Goal: Navigation & Orientation: Find specific page/section

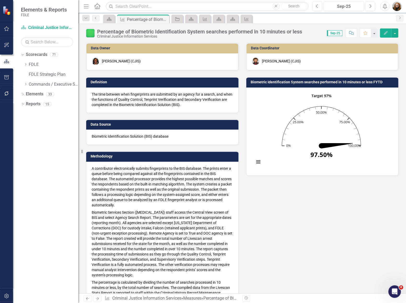
scroll to position [282, 0]
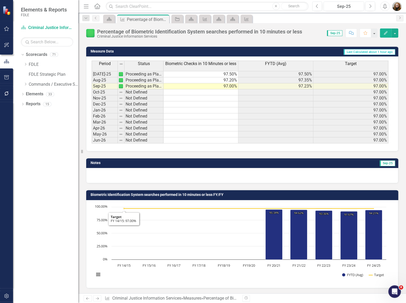
click at [40, 222] on div "Dropdown Scorecards 71 Dropdown FDLE Commissioner's Initiative Team Project Das…" at bounding box center [45, 176] width 65 height 252
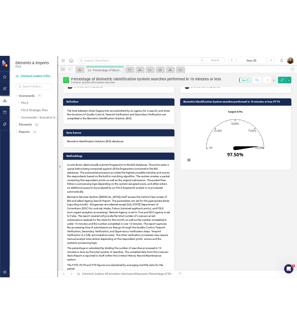
scroll to position [0, 0]
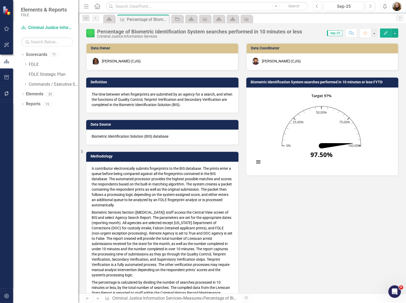
click at [55, 151] on div "Dropdown Scorecards 71 Dropdown FDLE Commissioner's Initiative Team Project Das…" at bounding box center [45, 176] width 65 height 252
click at [182, 21] on div "Objective" at bounding box center [177, 19] width 12 height 9
click at [180, 21] on link "Objective" at bounding box center [177, 19] width 9 height 7
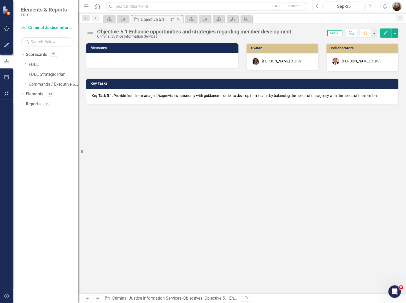
click at [179, 20] on icon at bounding box center [178, 19] width 3 height 3
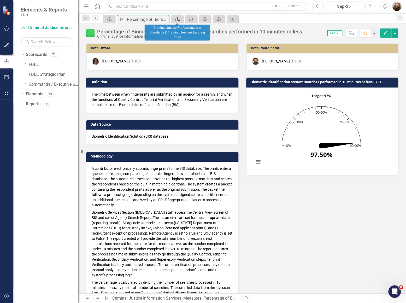
click at [180, 19] on link "Scorecard" at bounding box center [177, 19] width 9 height 7
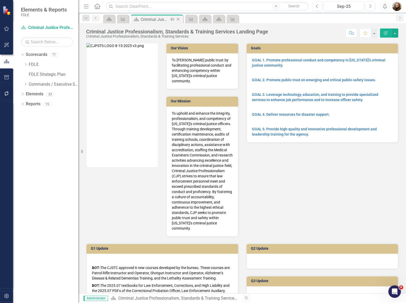
click at [180, 19] on icon "Close" at bounding box center [177, 19] width 5 height 4
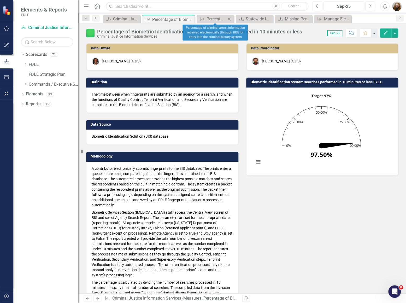
click at [228, 17] on icon "Close" at bounding box center [228, 19] width 5 height 4
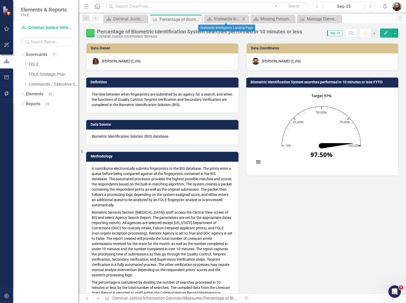
click at [243, 20] on icon "Close" at bounding box center [243, 19] width 5 height 4
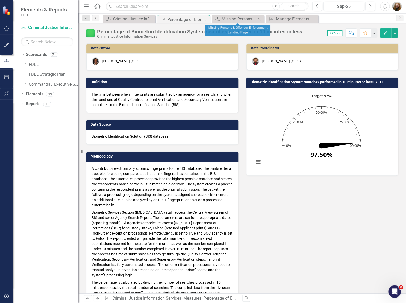
click at [260, 19] on icon "Close" at bounding box center [259, 19] width 5 height 4
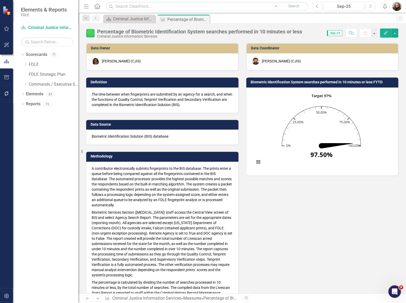
click at [325, 247] on div "Data Owner Lucy Saunders (CJIS) Definition The time between when fingerprints a…" at bounding box center [242, 177] width 320 height 282
click at [363, 215] on div "Data Owner Lucy Saunders (CJIS) Definition The time between when fingerprints a…" at bounding box center [242, 177] width 320 height 282
click at [318, 248] on div "Data Owner Lucy Saunders (CJIS) Definition The time between when fingerprints a…" at bounding box center [242, 177] width 320 height 282
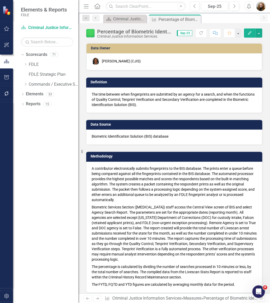
click at [48, 149] on div "Dropdown Scorecards 71 Dropdown FDLE Commissioner's Initiative Team Project Das…" at bounding box center [45, 176] width 65 height 252
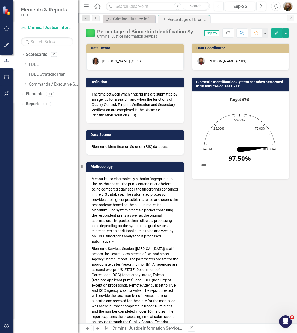
drag, startPoint x: 258, startPoint y: 1, endPoint x: 201, endPoint y: 237, distance: 242.9
click at [201, 237] on div "Data Owner Lucy Saunders (CJIS) Definition The time between when fingerprints a…" at bounding box center [187, 219] width 211 height 366
click at [209, 250] on div "Data Owner Lucy Saunders (CJIS) Definition The time between when fingerprints a…" at bounding box center [187, 219] width 211 height 366
click at [122, 17] on div "Criminal Justice Information Services Landing Page" at bounding box center [130, 19] width 34 height 7
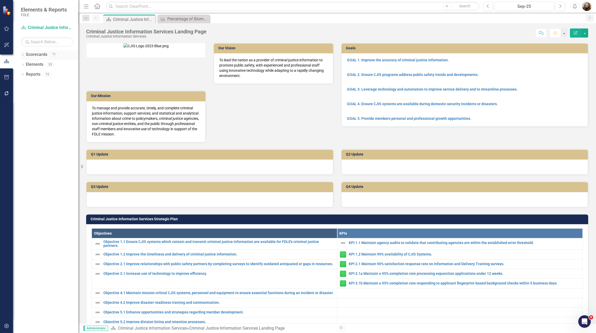
click at [25, 57] on div "Dropdown Scorecards 71" at bounding box center [49, 55] width 57 height 10
click at [24, 55] on icon "Dropdown" at bounding box center [23, 55] width 4 height 3
click at [26, 85] on icon "Dropdown" at bounding box center [25, 83] width 4 height 3
click at [30, 123] on icon "Dropdown" at bounding box center [31, 123] width 4 height 3
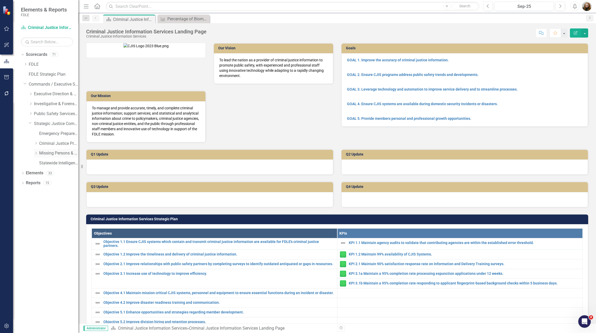
click at [47, 157] on div "Dropdown Missing Persons & Offender Enforcement" at bounding box center [56, 153] width 44 height 9
click at [49, 154] on link "Missing Persons & Offender Enforcement" at bounding box center [58, 153] width 39 height 6
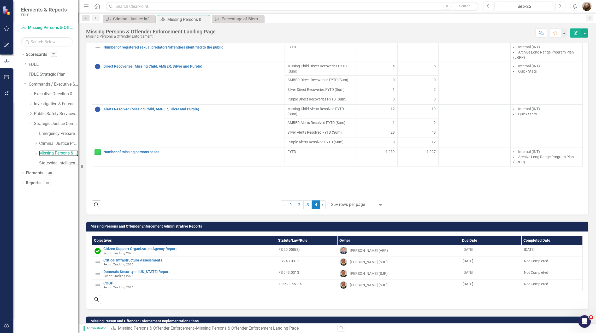
scroll to position [600, 0]
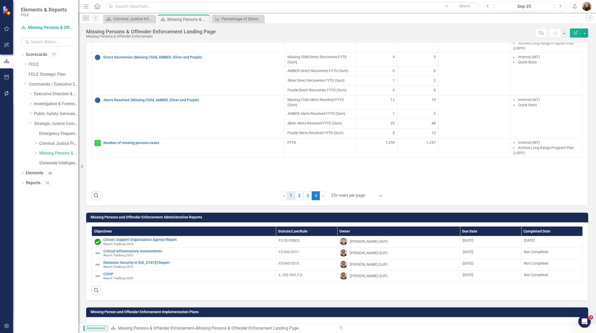
click at [290, 200] on link "1" at bounding box center [291, 195] width 8 height 9
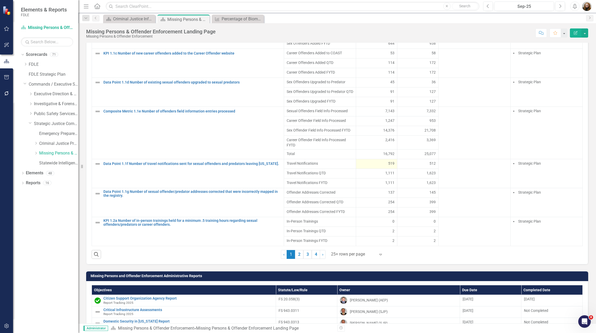
scroll to position [567, 0]
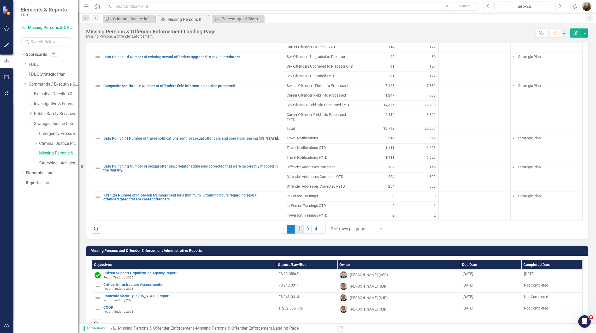
click at [297, 234] on link "2" at bounding box center [299, 229] width 8 height 9
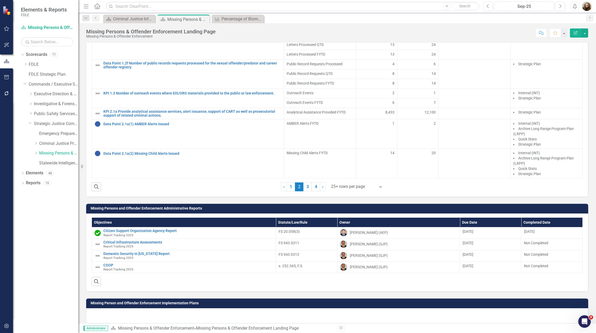
scroll to position [619, 0]
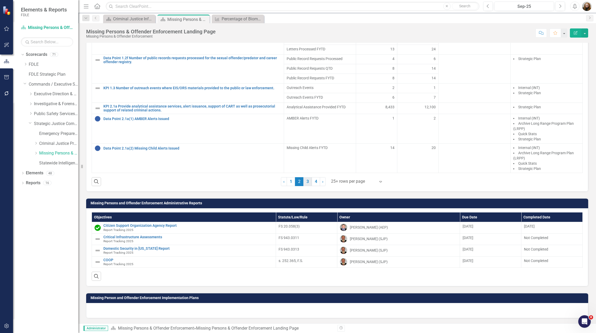
click at [297, 186] on link "3" at bounding box center [307, 181] width 8 height 9
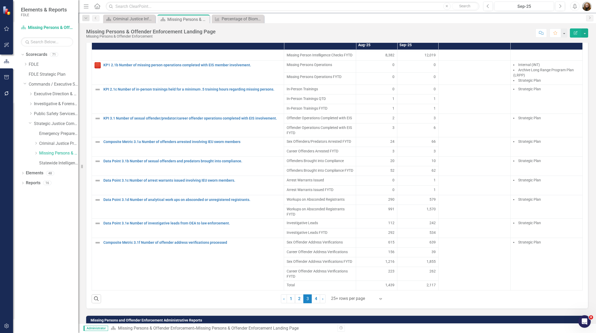
scroll to position [613, 0]
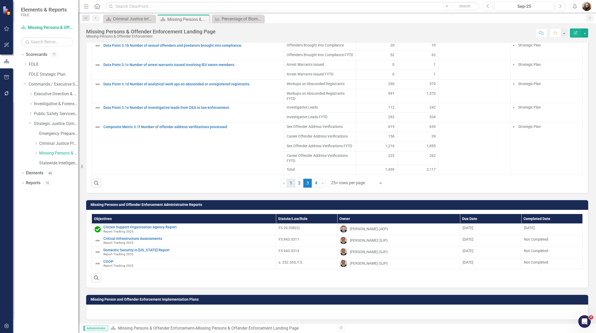
click at [289, 188] on link "1" at bounding box center [291, 183] width 8 height 9
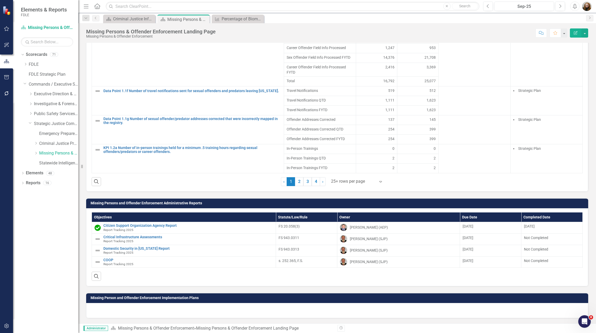
scroll to position [623, 0]
click at [297, 180] on link "2" at bounding box center [299, 181] width 8 height 9
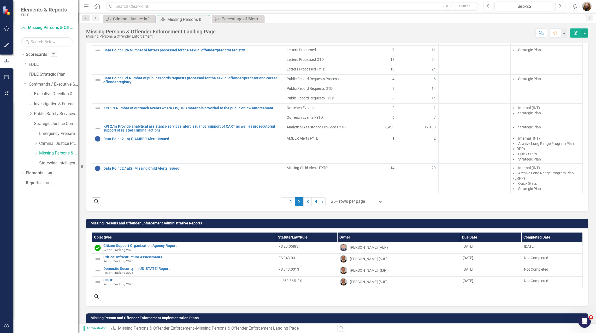
scroll to position [597, 0]
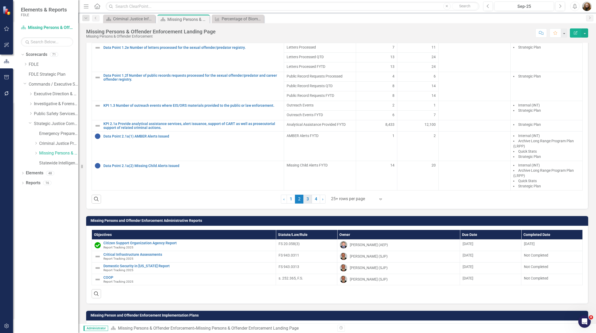
click at [297, 204] on link "3" at bounding box center [307, 199] width 8 height 9
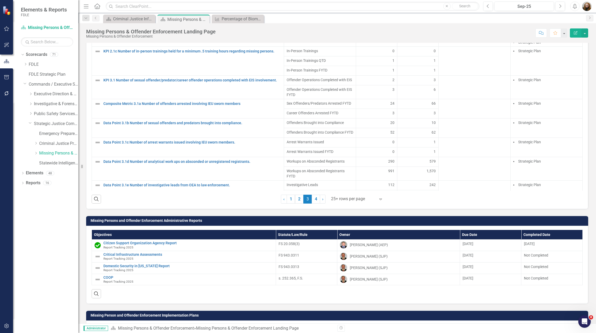
click at [297, 204] on span "3 (current)" at bounding box center [307, 199] width 8 height 9
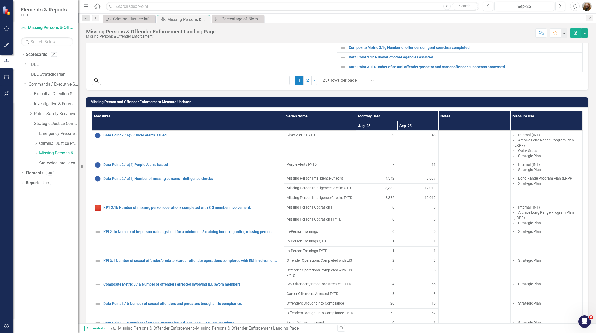
scroll to position [414, 0]
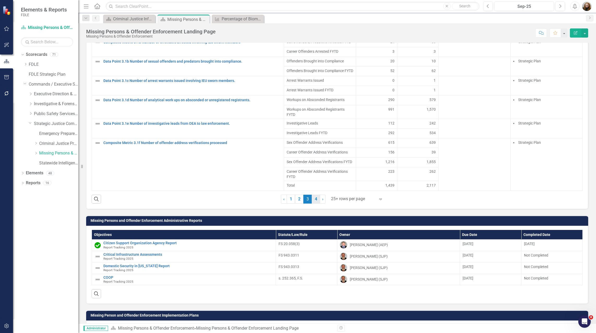
click at [297, 204] on link "4" at bounding box center [316, 199] width 8 height 9
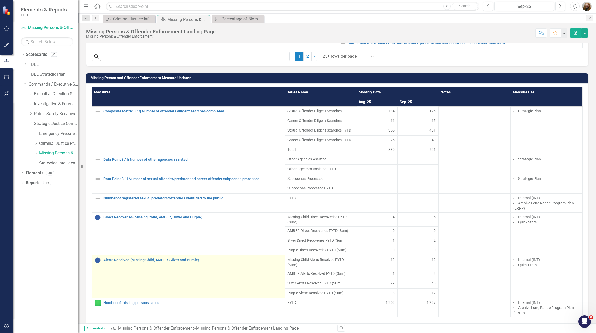
click at [234, 274] on td "Alerts Resolved (Missing Child, AMBER, Silver and Purple) Link Map View Link Ma…" at bounding box center [188, 276] width 193 height 43
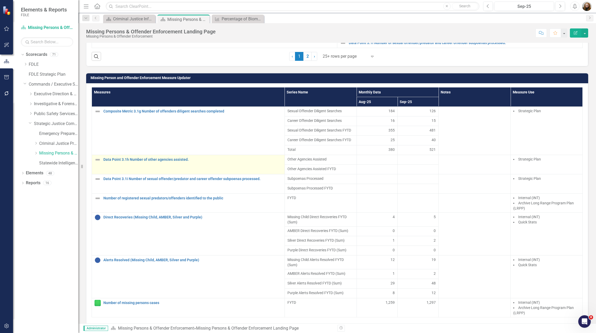
click at [173, 163] on div "Data Point 3.1h Number of other agencies assisted." at bounding box center [187, 160] width 187 height 6
click at [166, 162] on link "Data Point 3.1h Number of other agencies assisted." at bounding box center [192, 160] width 179 height 4
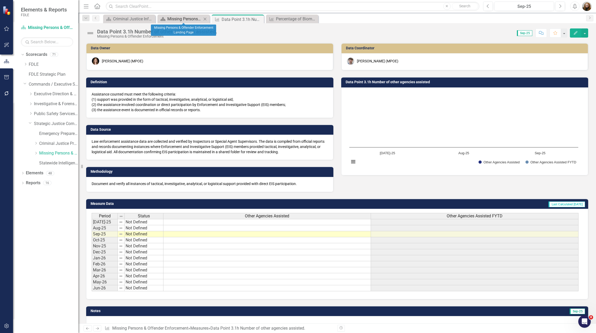
click at [188, 19] on div "Missing Persons & Offender Enforcement Landing Page" at bounding box center [184, 19] width 34 height 7
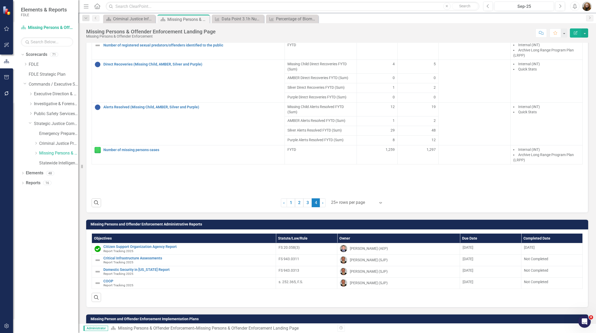
scroll to position [600, 0]
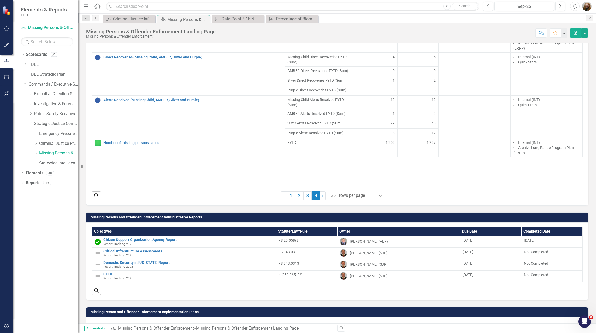
click at [204, 187] on div "Measures Series Name Monthly Data Notes Measure Use Aug-25 Sep-25 Composite Met…" at bounding box center [337, 57] width 491 height 260
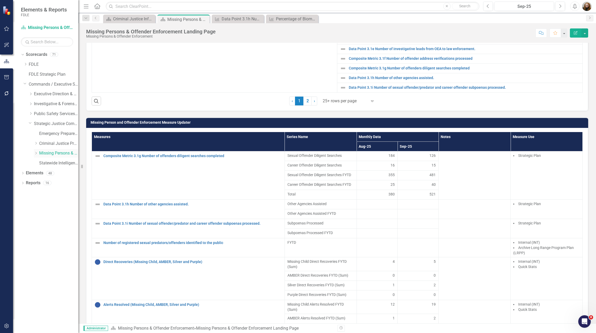
scroll to position [392, 0]
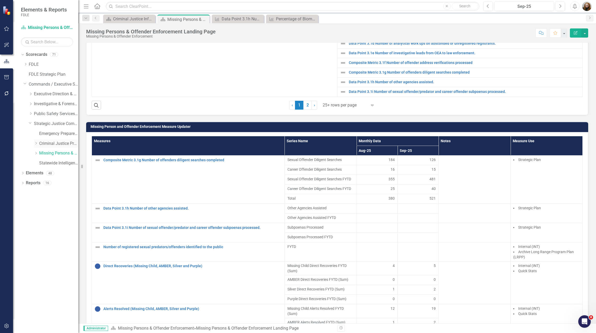
click at [47, 146] on link "Criminal Justice Professionalism, Standards & Training Services" at bounding box center [58, 144] width 39 height 6
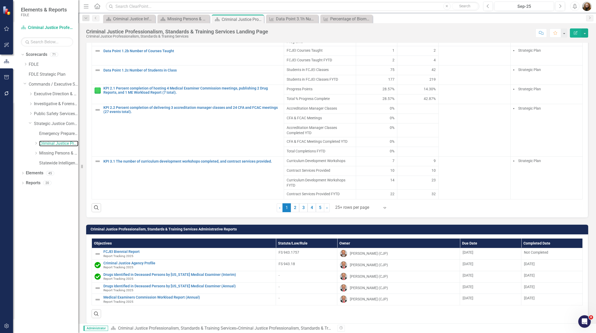
scroll to position [627, 0]
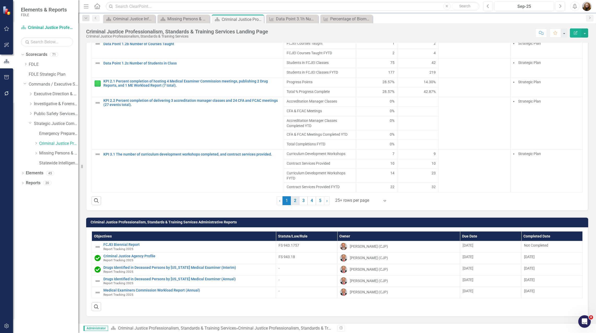
click at [293, 205] on link "2" at bounding box center [295, 200] width 8 height 9
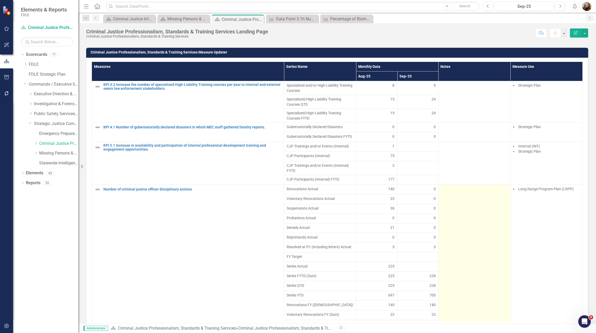
scroll to position [497, 0]
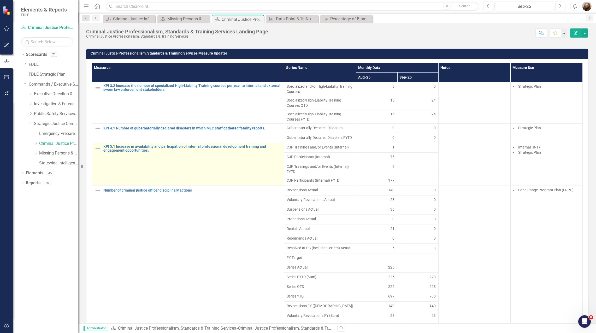
click at [264, 182] on td "KPI 5.1 Increase in availability and participation of internal professional dev…" at bounding box center [188, 164] width 192 height 43
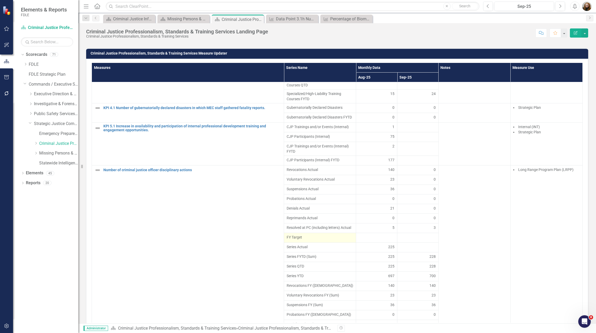
scroll to position [51, 0]
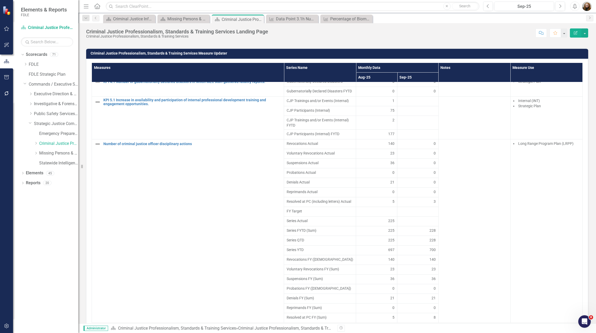
click at [297, 252] on span "Series YTD" at bounding box center [320, 249] width 67 height 5
click at [297, 54] on div "Criminal Justice Professionalism, Standards & Training Services Measure Updater…" at bounding box center [337, 191] width 510 height 299
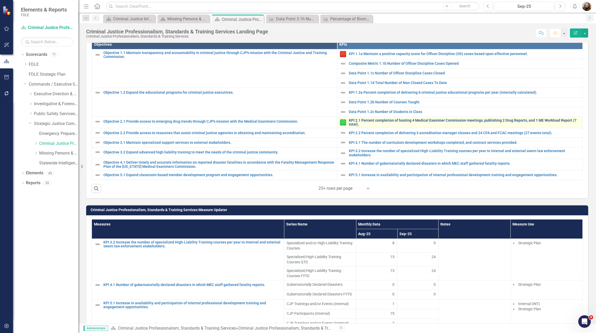
scroll to position [157, 0]
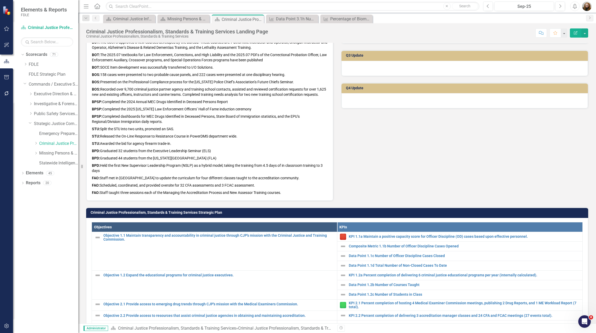
click at [297, 176] on div "Q1 Update BOT: The CJSTC approved 6 new courses developed by the bureau. These …" at bounding box center [337, 106] width 510 height 190
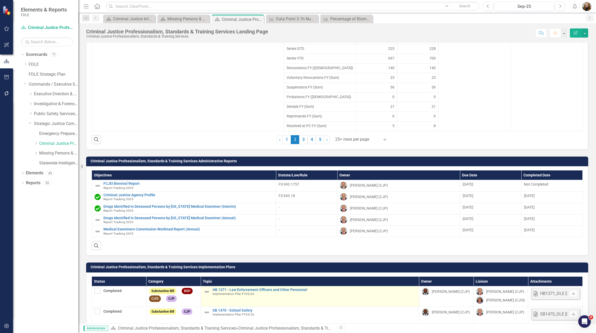
scroll to position [731, 0]
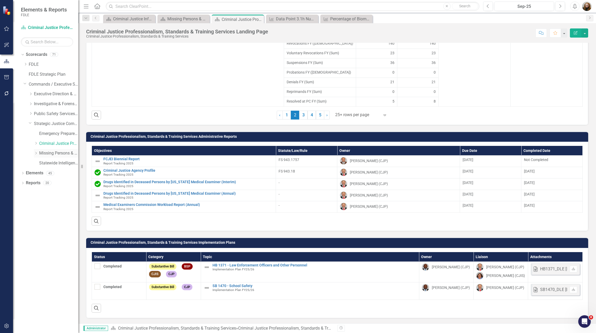
click at [36, 154] on icon at bounding box center [35, 153] width 1 height 3
click at [36, 154] on icon "Dropdown" at bounding box center [35, 153] width 3 height 4
click at [37, 145] on icon "Dropdown" at bounding box center [36, 143] width 4 height 3
click at [48, 163] on link "Officer Discipline Caseload Dashboard" at bounding box center [61, 163] width 34 height 6
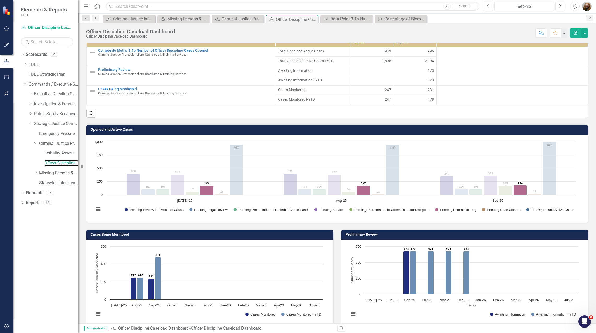
scroll to position [25, 0]
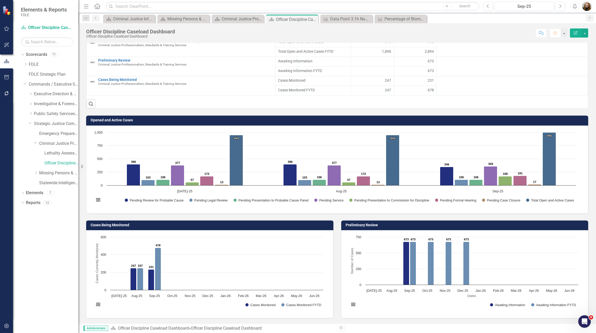
click at [137, 226] on h3 "Cases Being Monitored" at bounding box center [211, 225] width 240 height 4
click at [105, 224] on h3 "Cases Being Monitored" at bounding box center [211, 225] width 240 height 4
click at [204, 260] on rect "Interactive chart" at bounding box center [209, 273] width 234 height 78
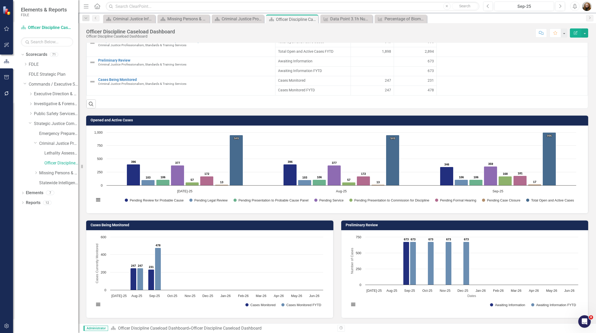
click at [204, 260] on rect "Interactive chart" at bounding box center [209, 273] width 234 height 78
click at [214, 224] on h3 "Cases Being Monitored" at bounding box center [211, 225] width 240 height 4
click at [23, 193] on icon "Dropdown" at bounding box center [23, 193] width 4 height 3
click at [26, 223] on icon "Dropdown" at bounding box center [25, 223] width 4 height 3
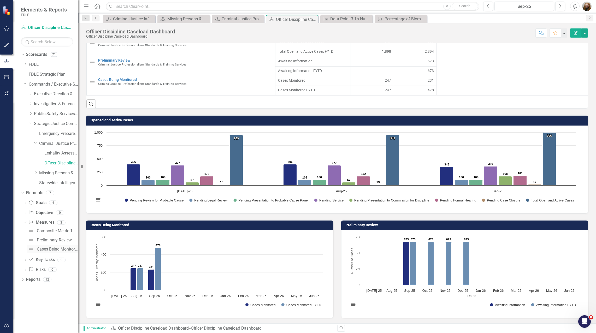
click at [58, 248] on div "Cases Being Monitored" at bounding box center [58, 249] width 42 height 5
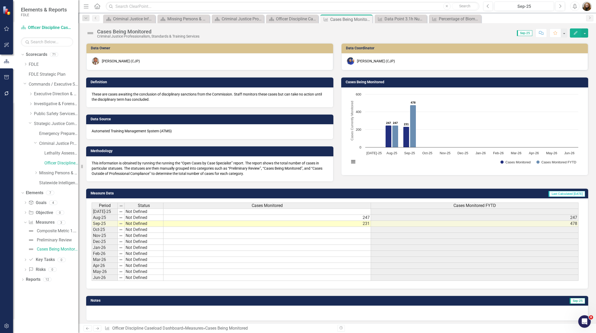
click at [297, 82] on h3 "Cases Being Monitored" at bounding box center [466, 82] width 240 height 4
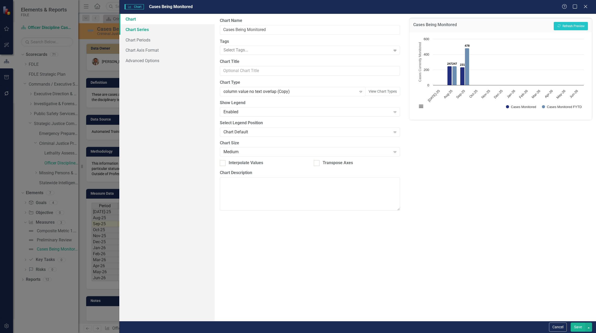
click at [151, 30] on link "Chart Series" at bounding box center [166, 29] width 95 height 10
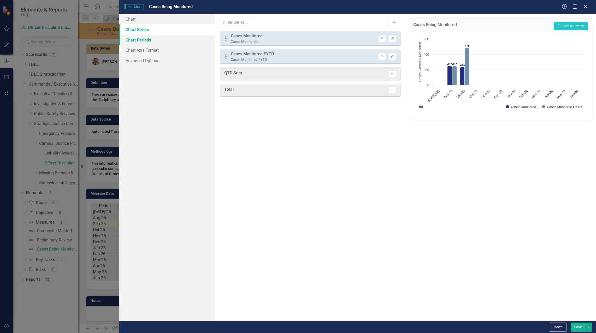
click at [152, 44] on link "Chart Periods" at bounding box center [166, 40] width 95 height 10
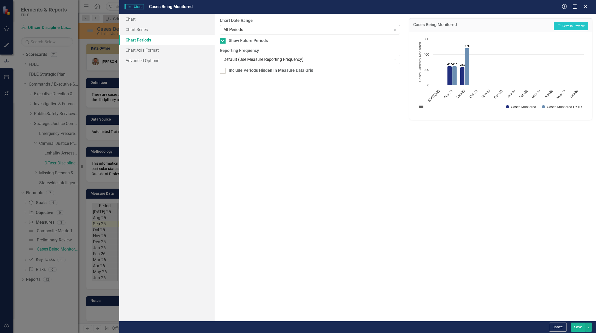
click at [248, 29] on div "All Periods" at bounding box center [306, 30] width 167 height 6
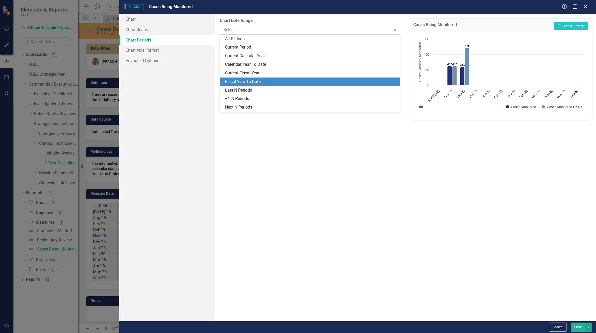
click at [260, 78] on div "Fiscal Year To Date" at bounding box center [310, 82] width 180 height 9
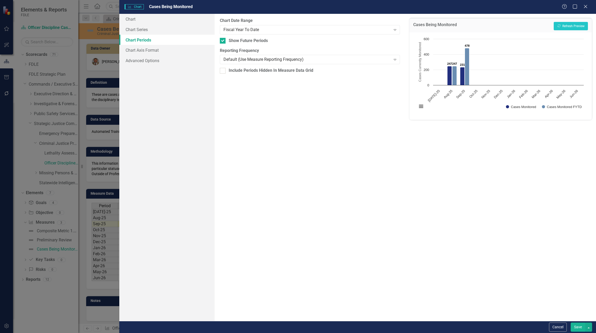
click at [297, 328] on button "Save" at bounding box center [578, 327] width 15 height 9
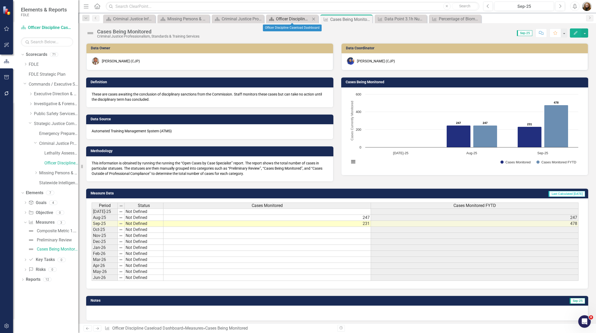
click at [293, 20] on div "Officer Discipline Caseload Dashboard" at bounding box center [293, 19] width 34 height 7
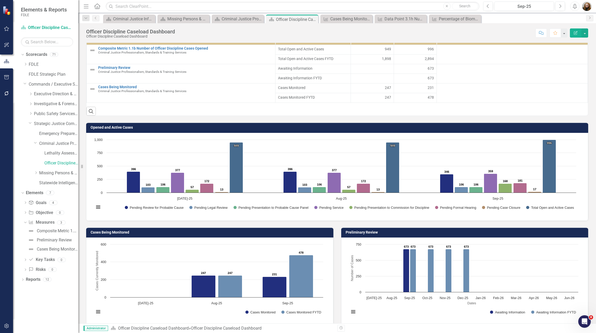
scroll to position [25, 0]
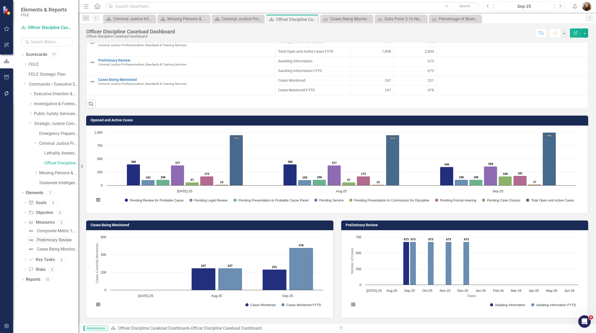
click at [53, 240] on div "Preliminary Review" at bounding box center [54, 240] width 35 height 5
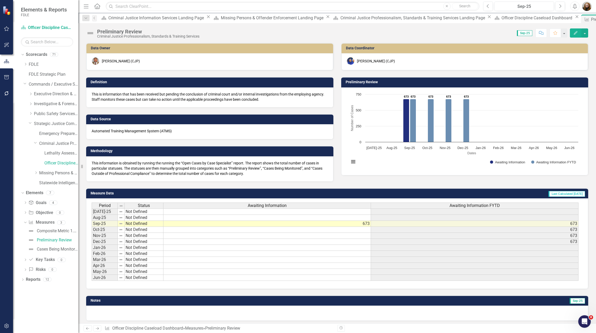
click at [297, 206] on span "Awaiting Information FYTD" at bounding box center [474, 205] width 50 height 5
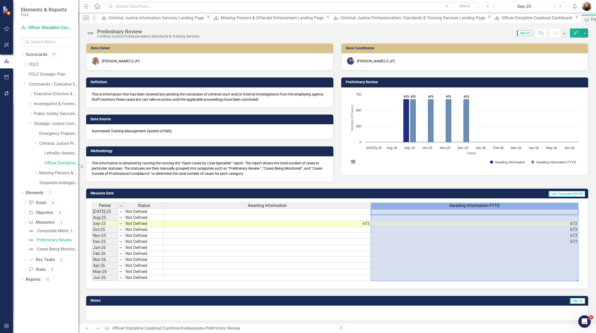
click at [297, 206] on span "Awaiting Information FYTD" at bounding box center [474, 205] width 50 height 5
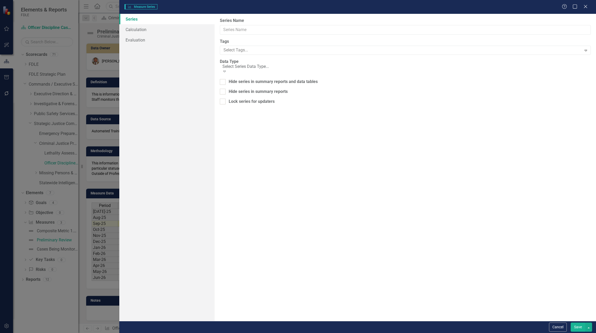
type input "Awaiting Information FYTD"
click at [134, 28] on link "Calculation" at bounding box center [166, 29] width 95 height 10
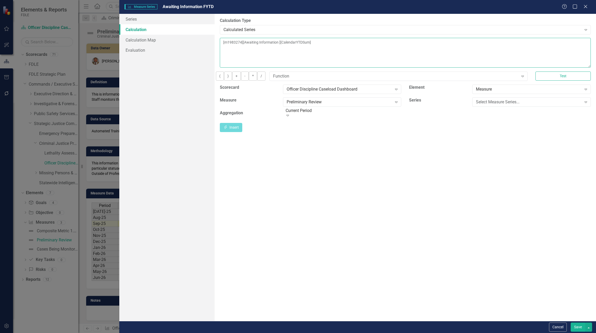
drag, startPoint x: 308, startPoint y: 46, endPoint x: 304, endPoint y: 46, distance: 3.9
click at [297, 46] on textarea "[m1983274][Awaiting Information ][CalendarYTDSum]" at bounding box center [405, 53] width 371 height 30
click at [224, 43] on textarea "[m1983274][Awaiting Information ][CalendarYTDSum]" at bounding box center [405, 53] width 371 height 30
click at [297, 105] on div "Select Measure Series..." at bounding box center [528, 102] width 105 height 6
click at [297, 333] on div "Awaiting Information" at bounding box center [299, 337] width 588 height 6
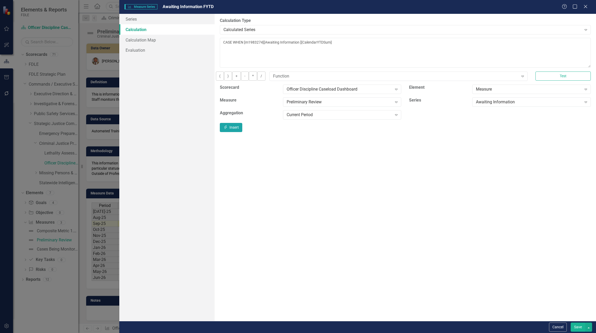
click at [242, 132] on button "Insert Insert" at bounding box center [231, 127] width 22 height 9
click at [297, 43] on textarea "CASE WHEN [m1983274][Awaiting Information ][CurrentPeriod] is NULL then NULL el…" at bounding box center [405, 53] width 371 height 30
type textarea "CASE WHEN [m1983274][Awaiting Information ][CurrentPeriod] is NULL then NULL el…"
click at [297, 330] on button "Save" at bounding box center [578, 327] width 15 height 9
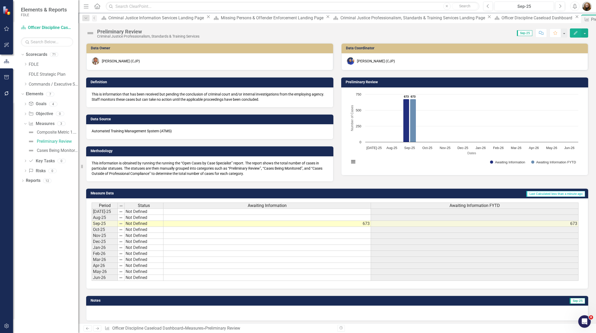
click at [297, 84] on td "Preliminary Review" at bounding box center [466, 83] width 240 height 8
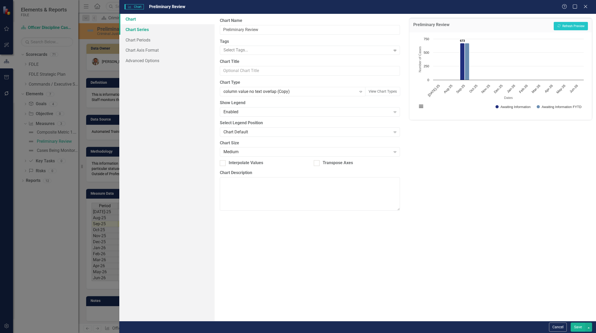
click at [130, 30] on link "Chart Series" at bounding box center [166, 29] width 95 height 10
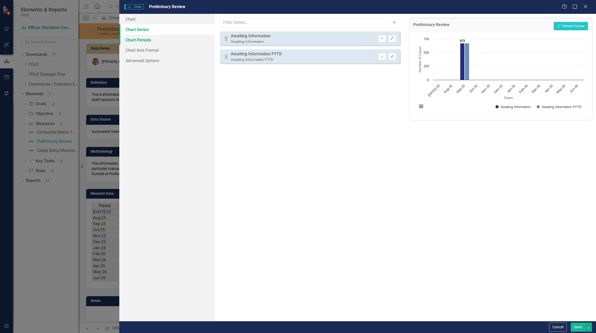
click at [141, 40] on link "Chart Periods" at bounding box center [166, 40] width 95 height 10
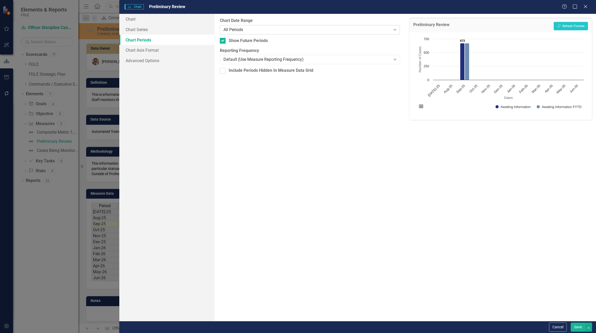
click at [290, 32] on div "All Periods" at bounding box center [306, 30] width 167 height 6
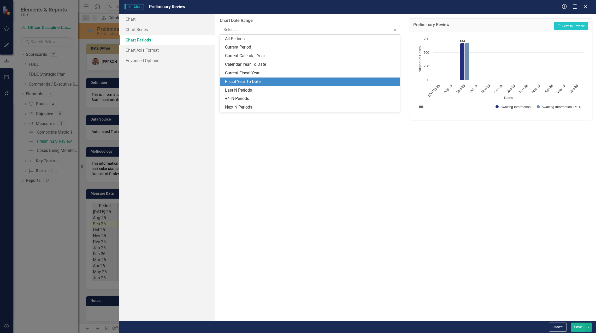
click at [270, 80] on div "Fiscal Year To Date" at bounding box center [311, 82] width 172 height 6
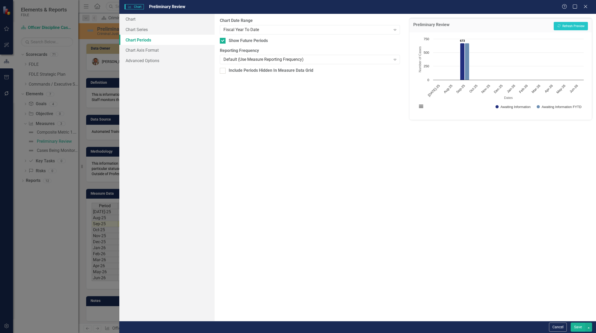
click at [297, 328] on button "Save" at bounding box center [578, 327] width 15 height 9
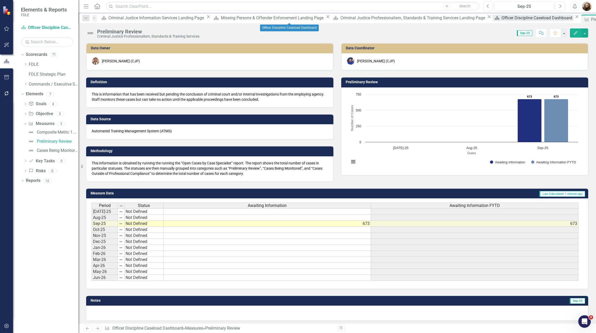
click at [297, 20] on div "Officer Discipline Caseload Dashboard" at bounding box center [537, 18] width 72 height 7
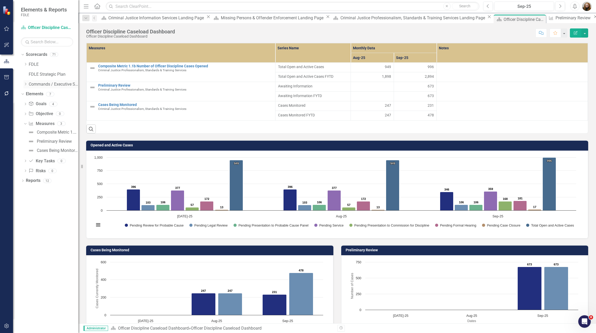
click at [28, 84] on div "Dropdown" at bounding box center [25, 84] width 5 height 4
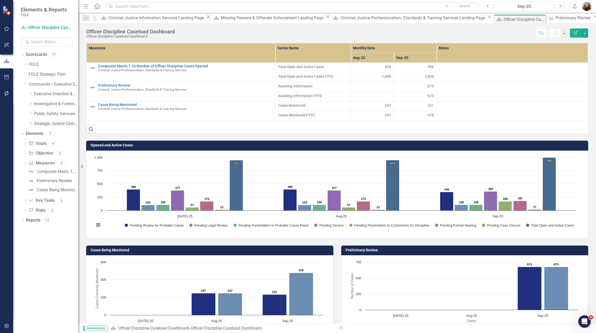
click at [31, 123] on icon "Dropdown" at bounding box center [31, 123] width 4 height 3
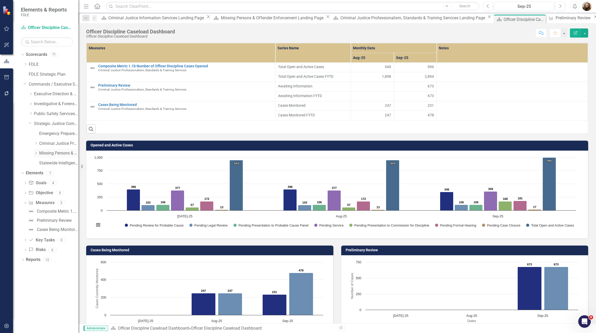
click at [37, 153] on icon "Dropdown" at bounding box center [36, 153] width 4 height 3
click at [34, 144] on icon "Dropdown" at bounding box center [36, 143] width 4 height 3
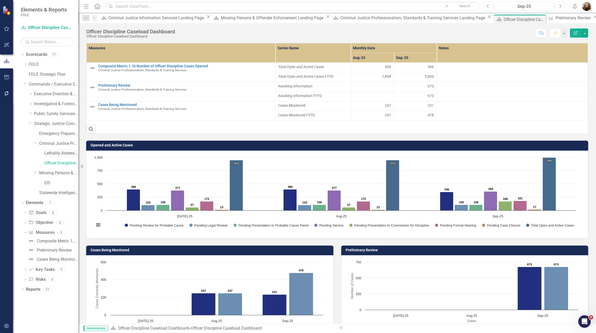
click at [50, 154] on link "Lethality Assessment Tracking" at bounding box center [61, 153] width 34 height 6
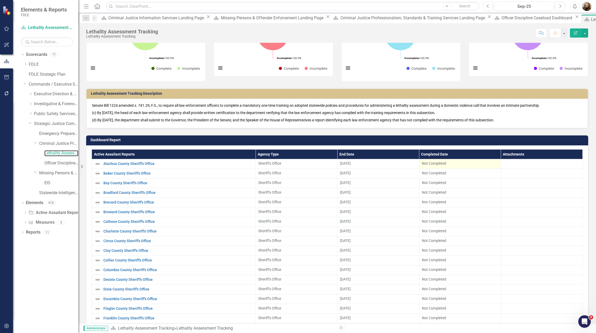
scroll to position [296, 0]
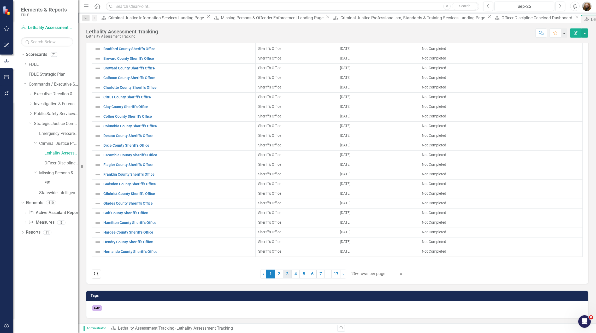
click at [283, 276] on link "3" at bounding box center [287, 274] width 8 height 9
click at [276, 275] on link "2" at bounding box center [279, 274] width 8 height 9
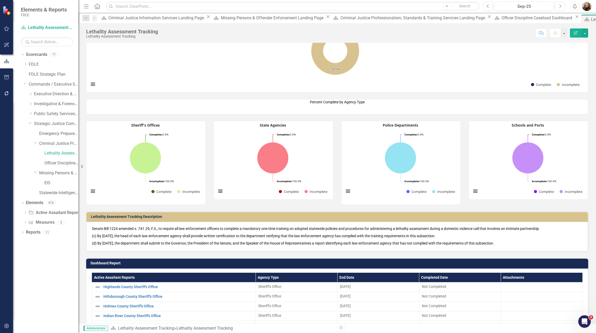
scroll to position [0, 0]
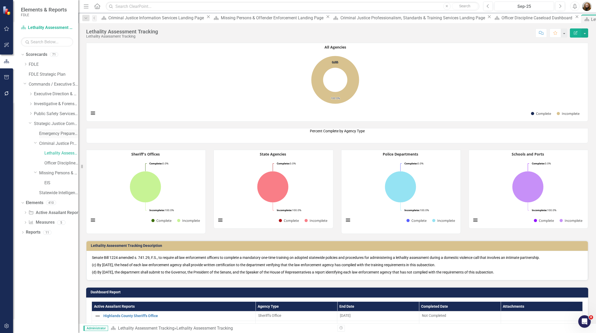
click at [49, 133] on link "Emergency Preparedness Unit" at bounding box center [58, 134] width 39 height 6
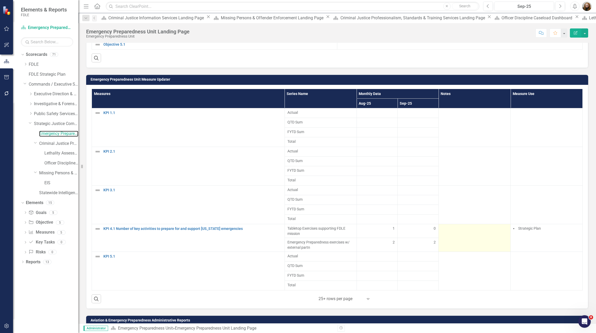
scroll to position [235, 0]
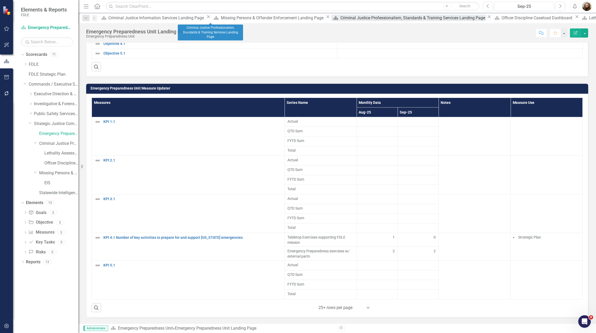
click at [297, 21] on div "Criminal Justice Professionalism, Standards & Training Services Landing Page" at bounding box center [413, 18] width 146 height 7
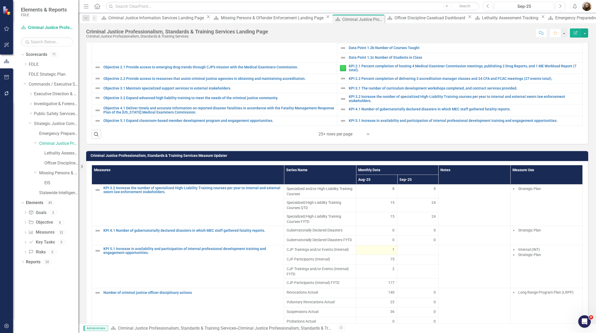
scroll to position [496, 0]
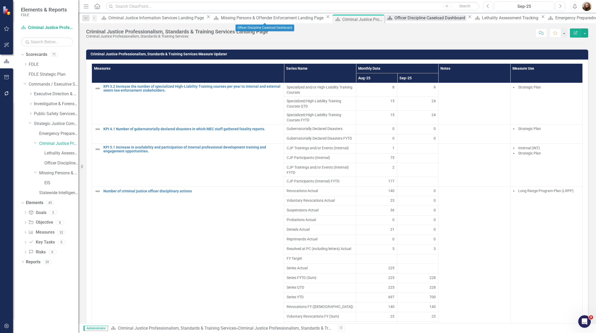
click at [297, 19] on div "Officer Discipline Caseload Dashboard" at bounding box center [430, 18] width 72 height 7
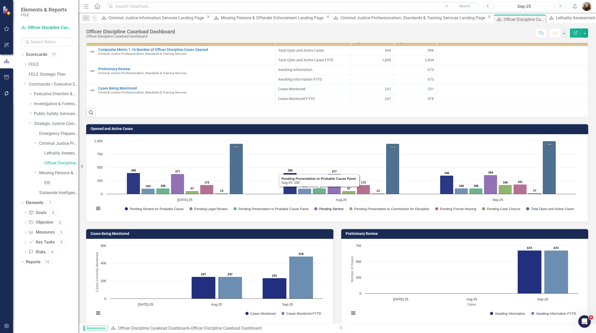
scroll to position [25, 0]
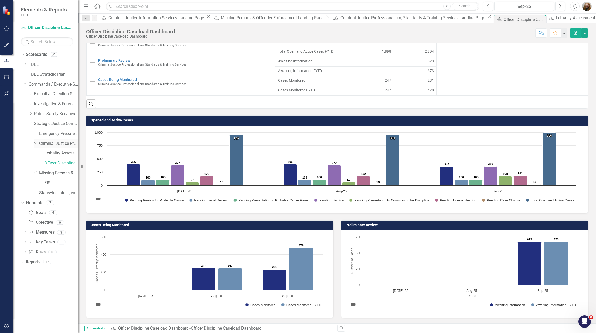
click at [49, 145] on link "Criminal Justice Professionalism, Standards & Training Services" at bounding box center [58, 144] width 39 height 6
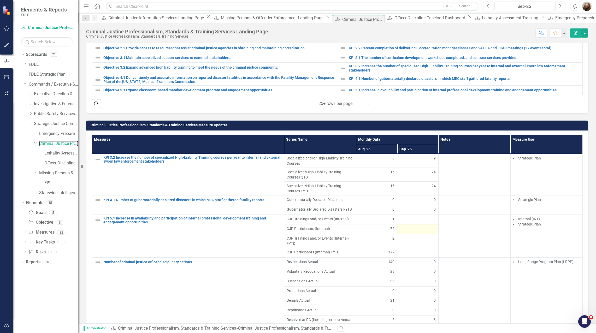
scroll to position [496, 0]
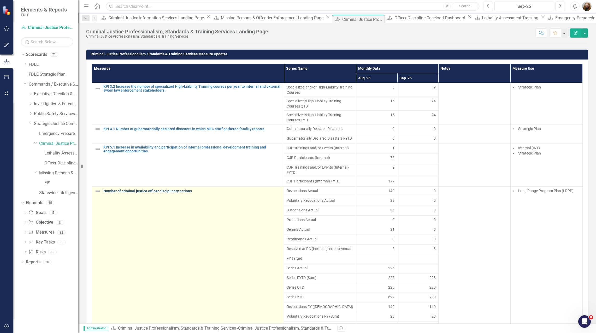
click at [168, 193] on link "Number of criminal justice officer disciplinary actions" at bounding box center [192, 191] width 178 height 4
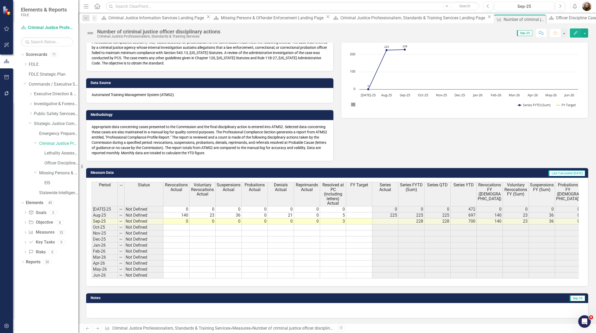
scroll to position [61, 0]
click at [297, 183] on span "FY Target" at bounding box center [359, 185] width 18 height 5
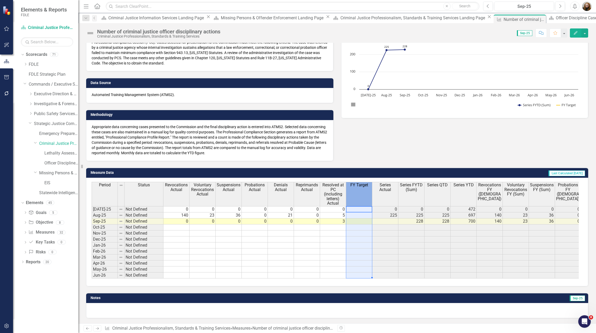
click at [297, 183] on span "FY Target" at bounding box center [359, 185] width 18 height 5
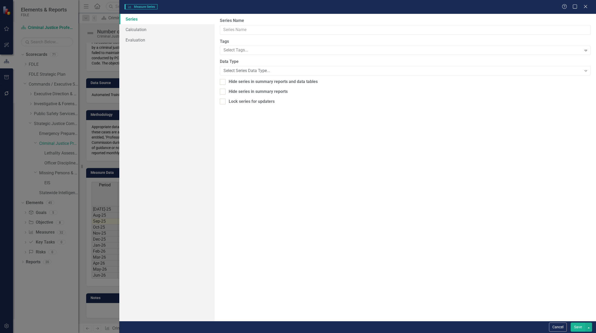
type input "FY Target"
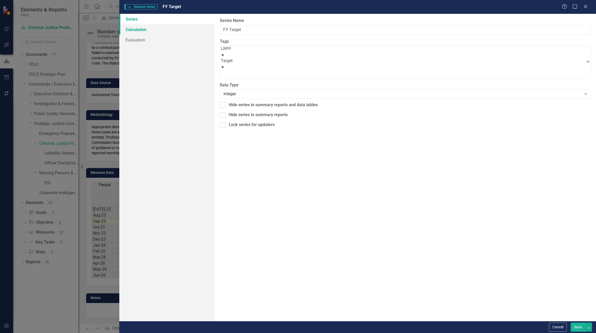
click at [125, 29] on link "Calculation" at bounding box center [166, 29] width 95 height 10
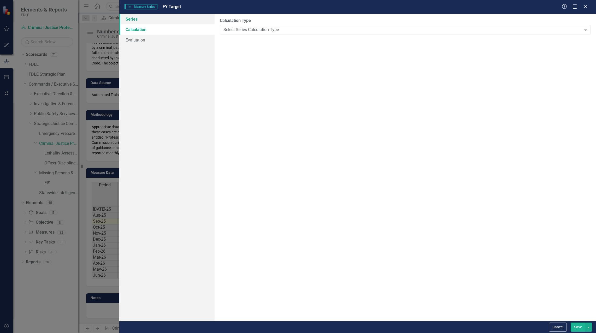
click at [133, 17] on link "Series" at bounding box center [166, 19] width 95 height 10
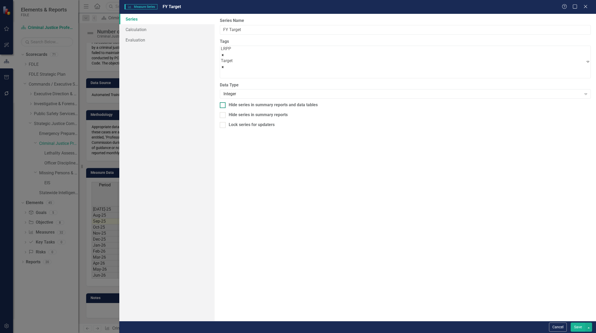
click at [222, 102] on input "Hide series in summary reports and data tables" at bounding box center [221, 103] width 3 height 3
checkbox input "true"
click at [297, 327] on button "Save" at bounding box center [578, 327] width 15 height 9
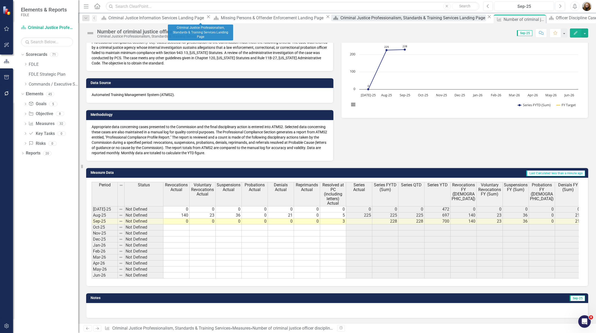
click at [297, 20] on div "Criminal Justice Professionalism, Standards & Training Services Landing Page" at bounding box center [413, 18] width 146 height 7
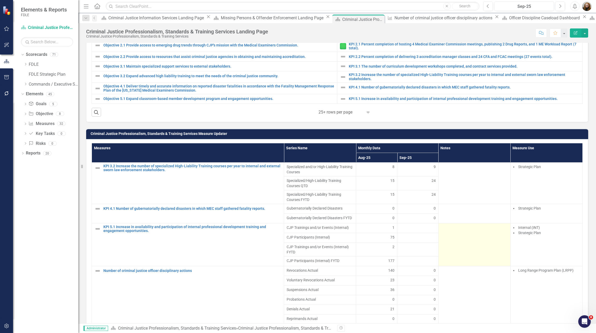
scroll to position [548, 0]
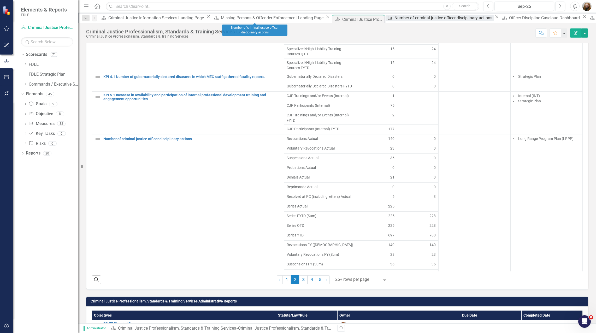
click at [297, 17] on div "Number of criminal justice officer disciplinary actions" at bounding box center [443, 18] width 99 height 7
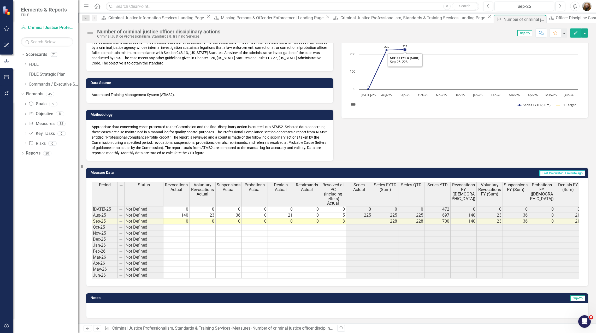
scroll to position [61, 0]
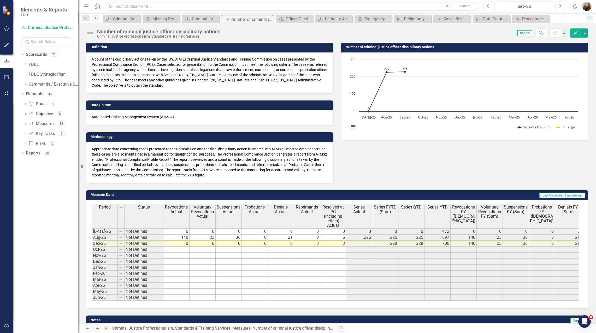
scroll to position [61, 0]
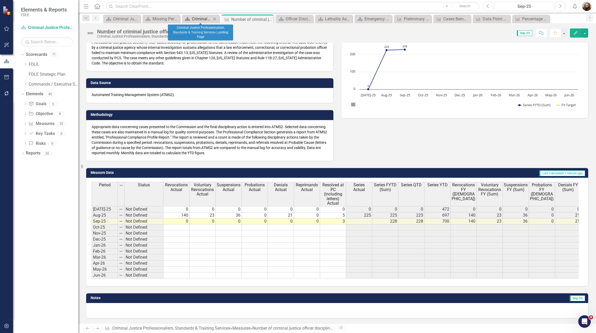
click at [195, 16] on div "Criminal Justice Professionalism, Standards & Training Services Landing Page" at bounding box center [202, 19] width 20 height 7
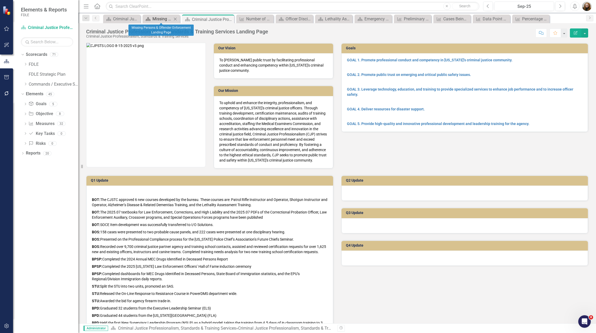
click at [161, 19] on div "Missing Persons & Offender Enforcement Landing Page" at bounding box center [162, 19] width 20 height 7
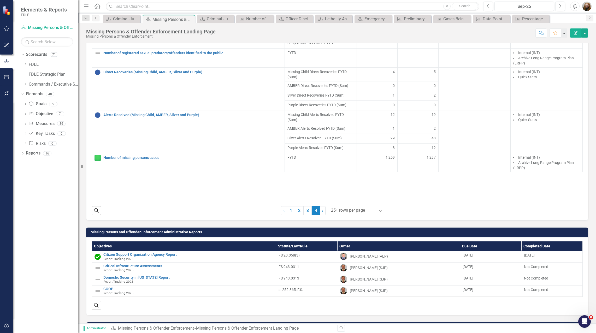
scroll to position [600, 0]
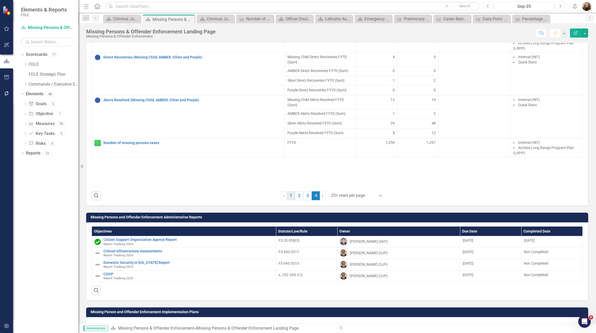
click at [289, 200] on link "1" at bounding box center [291, 195] width 8 height 9
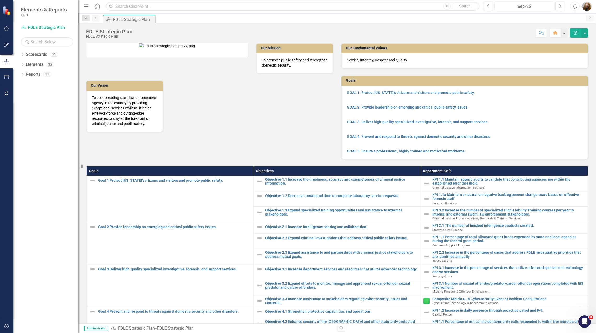
click at [298, 132] on div "Our Mission To promote public safety and strengthen domestic security. Our Visi…" at bounding box center [209, 84] width 255 height 96
click at [359, 168] on div "Goals Objectives Department KPI's Goal 1 Protect Florida's citizens and visitor…" at bounding box center [337, 277] width 510 height 237
click at [300, 132] on div "Our Mission To promote public safety and strengthen domestic security. Our Visi…" at bounding box center [209, 84] width 255 height 96
click at [163, 131] on div "To be the leading state law enforcement agency in the country by providing exce…" at bounding box center [124, 111] width 76 height 41
click at [285, 132] on div "Our Mission To promote public safety and strengthen domestic security. Our Visi…" at bounding box center [209, 84] width 255 height 96
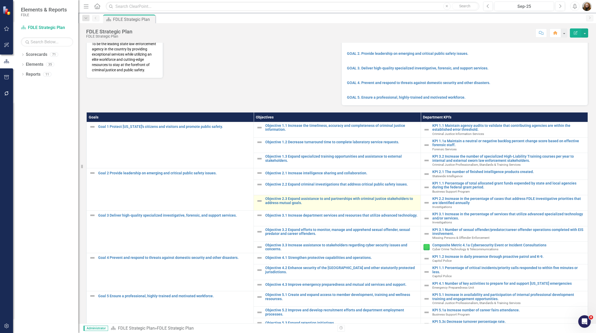
scroll to position [85, 0]
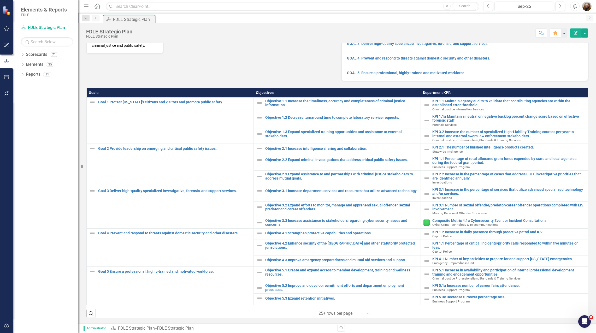
click at [48, 202] on div "Dropdown Scorecards 71 Dropdown FDLE Commissioner's Initiative Team Project Das…" at bounding box center [45, 191] width 65 height 283
click at [21, 74] on icon "Dropdown" at bounding box center [23, 74] width 4 height 3
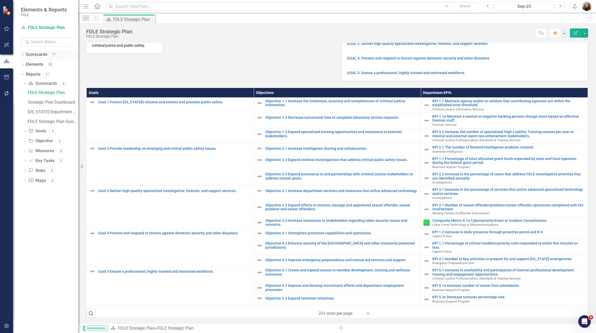
click at [21, 54] on icon "Dropdown" at bounding box center [23, 55] width 4 height 3
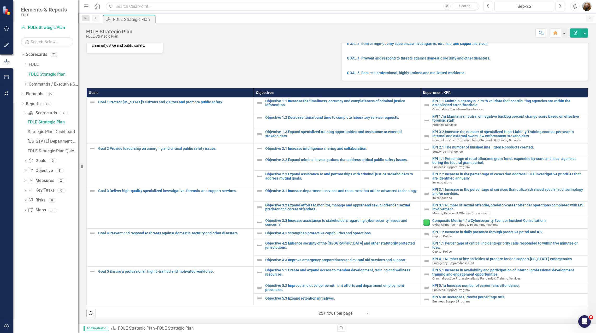
click at [23, 86] on div "Dropdown Scorecards 71 Dropdown FDLE Commissioner's Initiative Team Project Das…" at bounding box center [49, 69] width 57 height 39
click at [25, 84] on icon "Dropdown" at bounding box center [25, 83] width 4 height 3
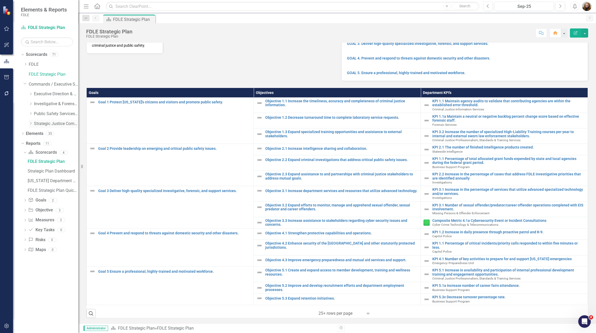
click at [31, 124] on icon "Dropdown" at bounding box center [31, 123] width 4 height 3
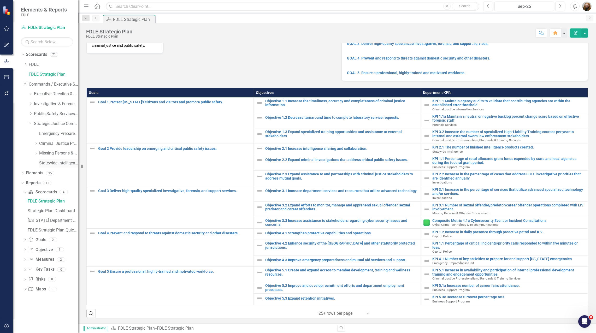
click at [44, 163] on link "Statewide Intelligence" at bounding box center [58, 163] width 39 height 6
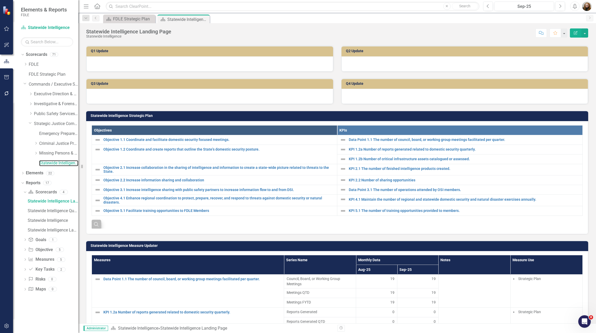
scroll to position [104, 0]
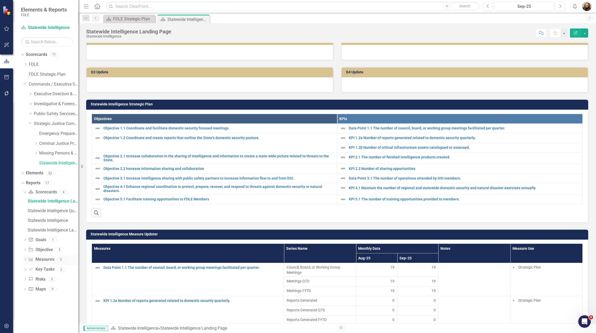
drag, startPoint x: 55, startPoint y: 313, endPoint x: 52, endPoint y: 263, distance: 49.9
click at [54, 313] on div "Dropdown Scorecards 71 Dropdown FDLE Commissioner's Initiative Team Project Das…" at bounding box center [45, 191] width 65 height 283
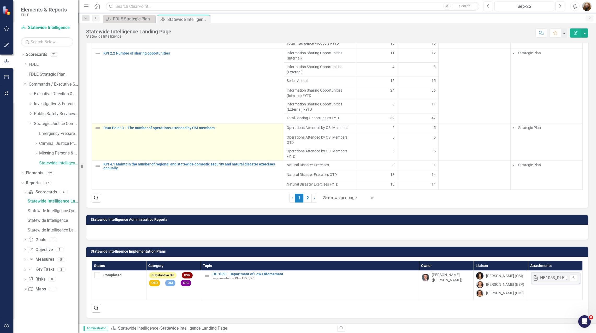
scroll to position [444, 0]
